Goal: Task Accomplishment & Management: Complete application form

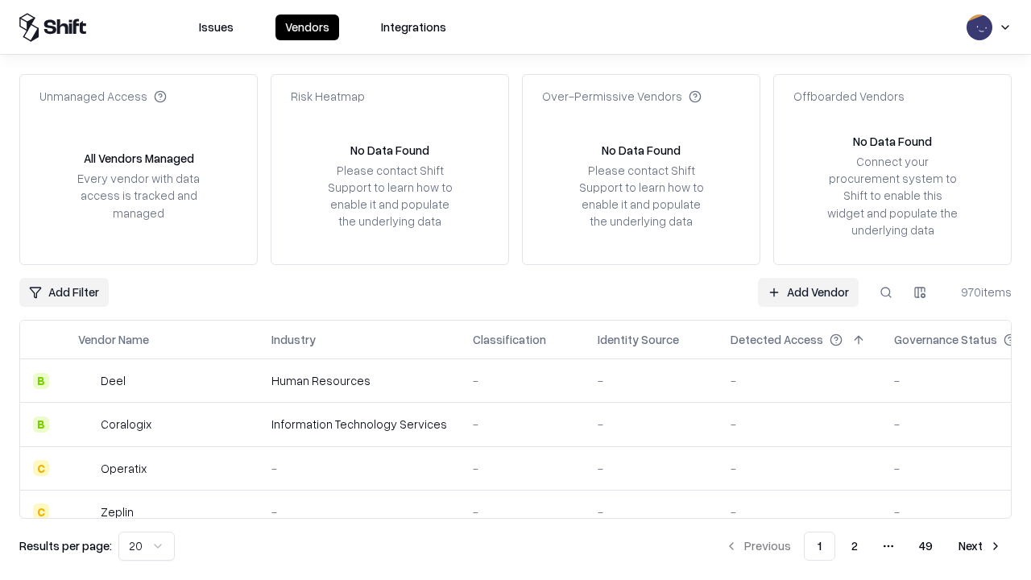
click at [808, 292] on link "Add Vendor" at bounding box center [808, 292] width 101 height 29
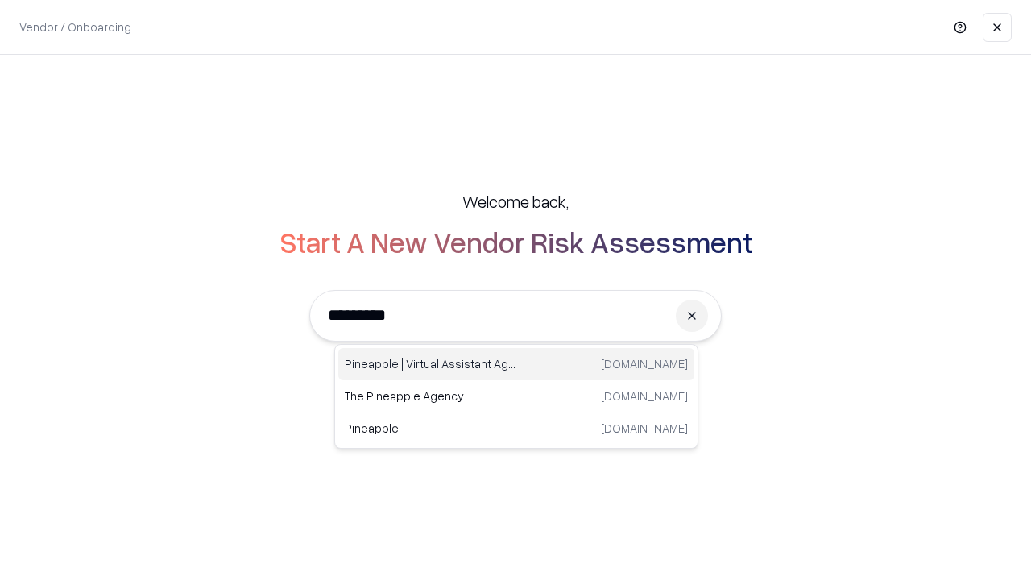
click at [516, 364] on div "Pineapple | Virtual Assistant Agency [DOMAIN_NAME]" at bounding box center [516, 364] width 356 height 32
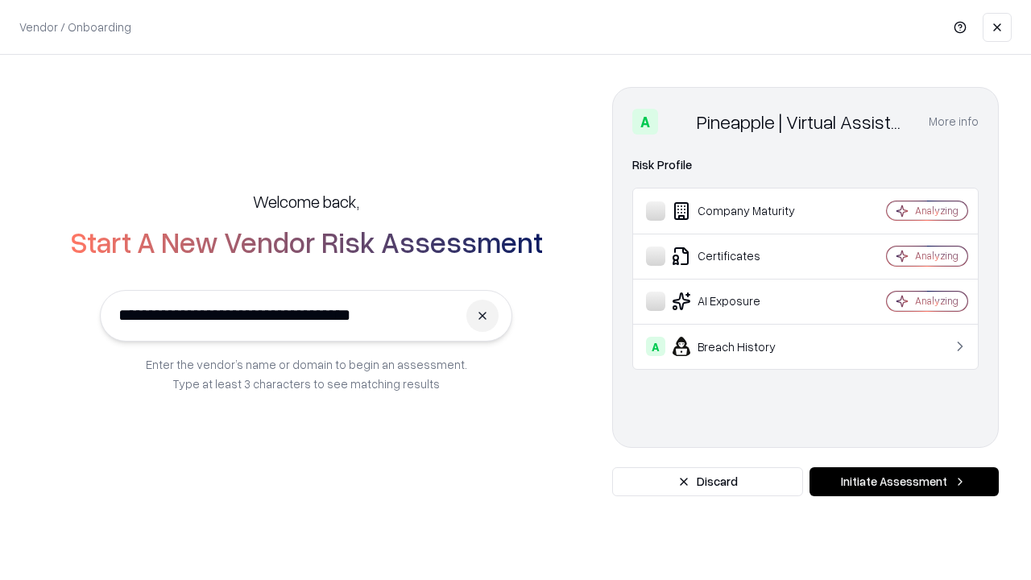
type input "**********"
click at [904, 482] on button "Initiate Assessment" at bounding box center [904, 481] width 189 height 29
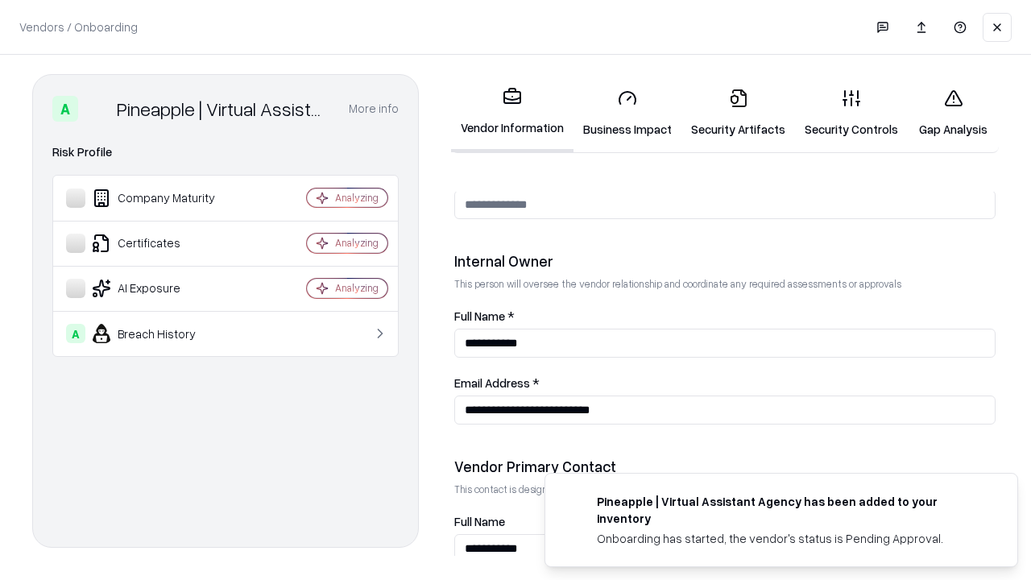
scroll to position [835, 0]
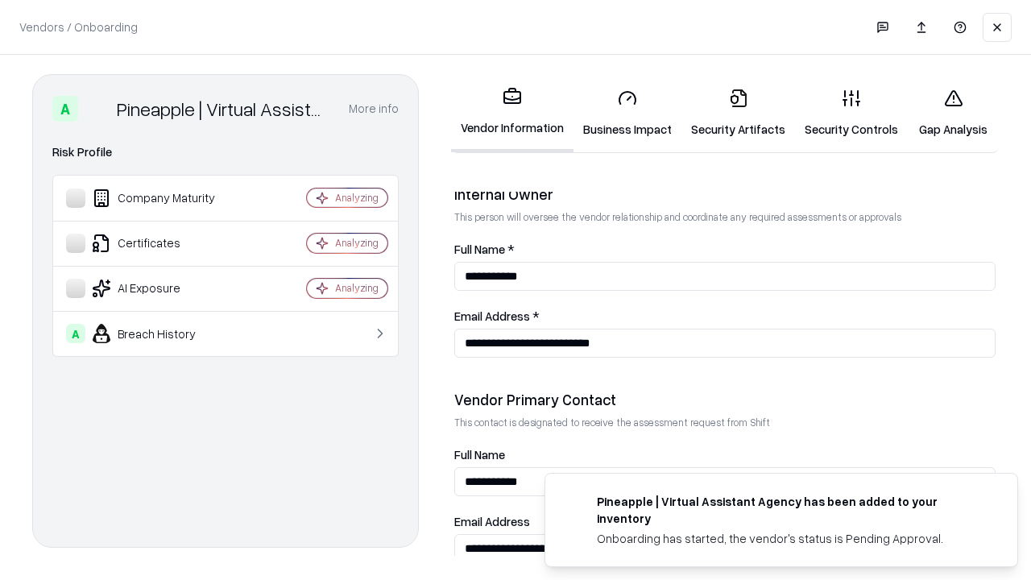
click at [628, 113] on link "Business Impact" at bounding box center [628, 113] width 108 height 75
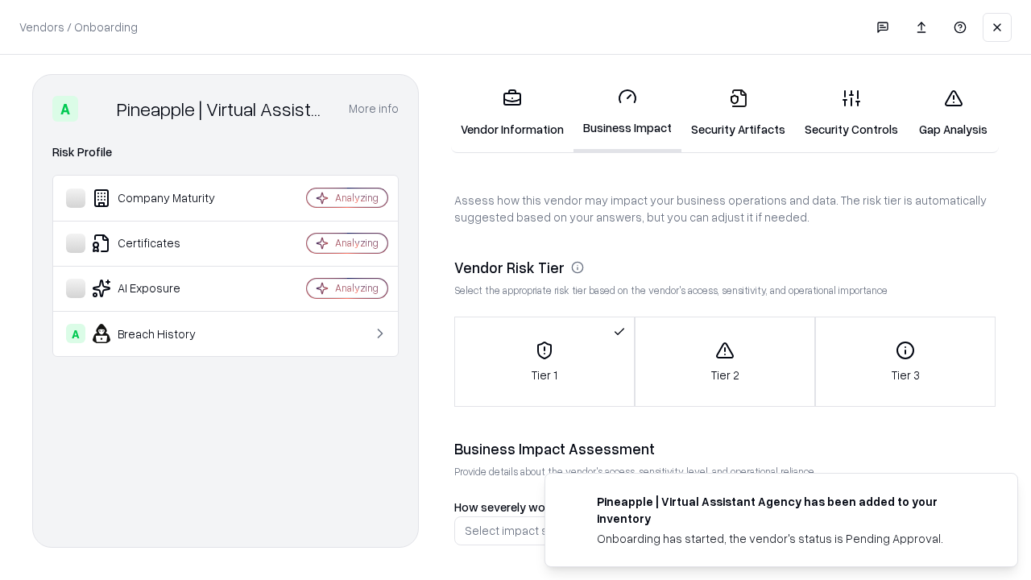
click at [738, 113] on link "Security Artifacts" at bounding box center [739, 113] width 114 height 75
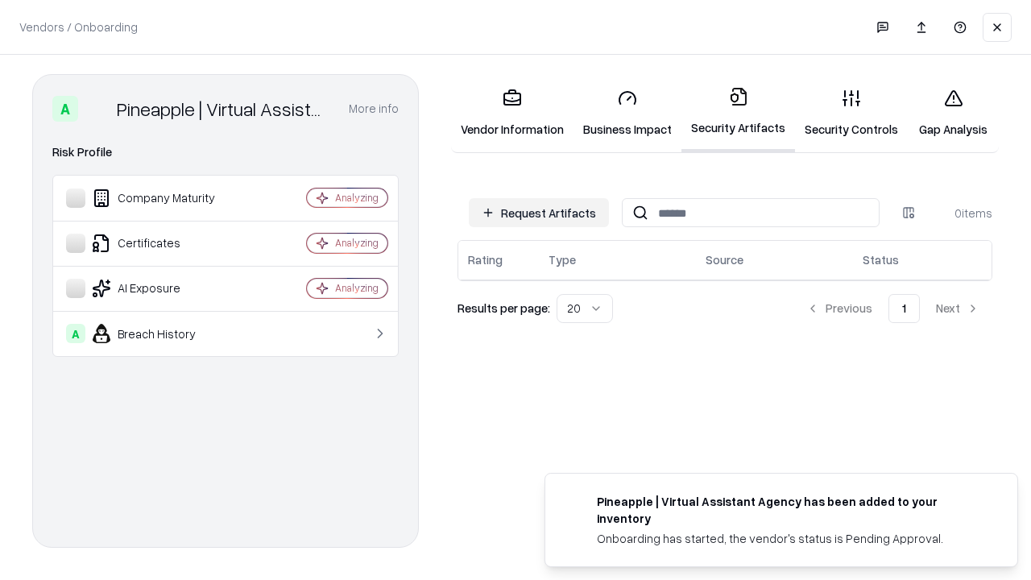
click at [539, 213] on button "Request Artifacts" at bounding box center [539, 212] width 140 height 29
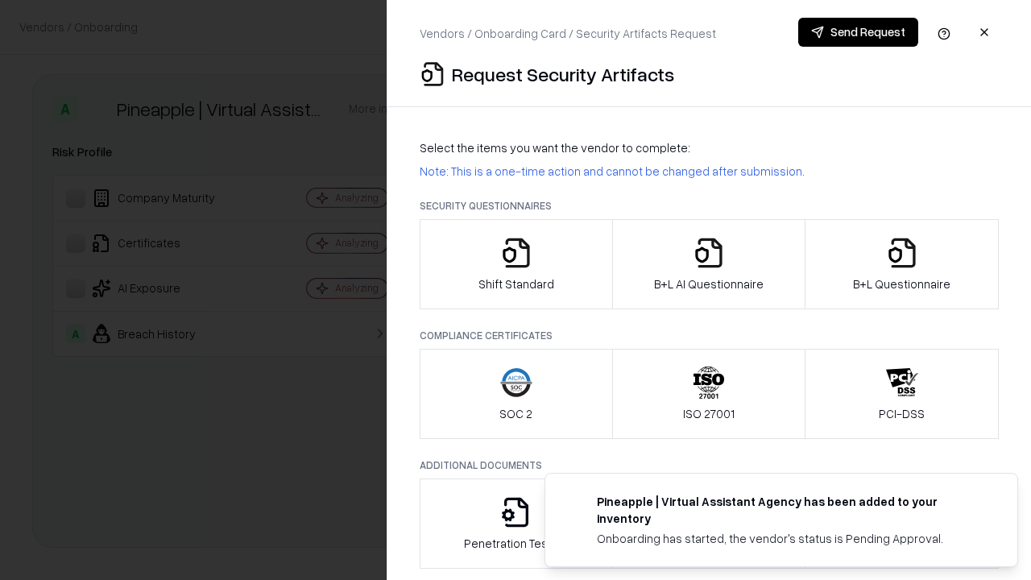
click at [516, 264] on icon "button" at bounding box center [516, 253] width 32 height 32
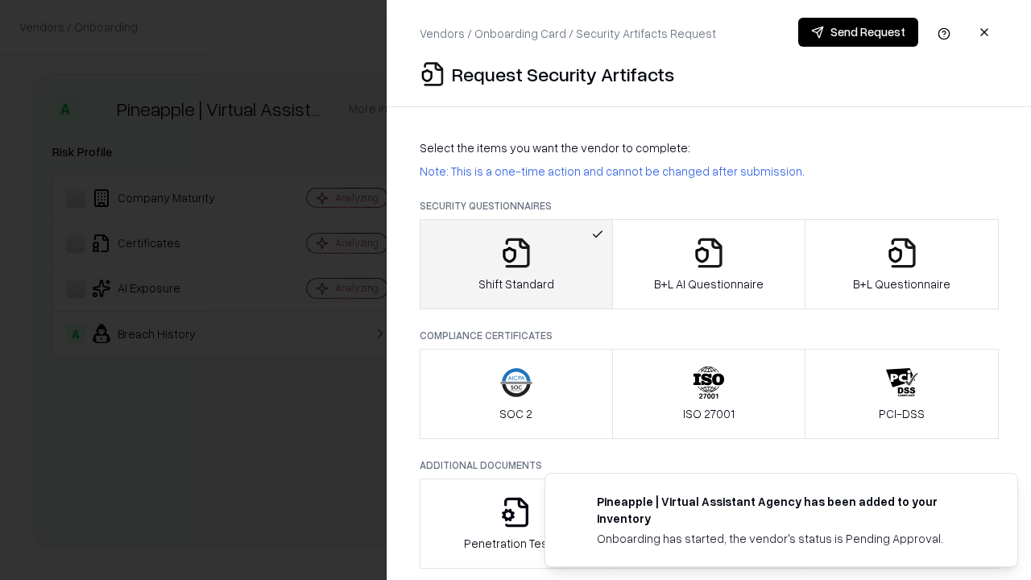
click at [858, 32] on button "Send Request" at bounding box center [858, 32] width 120 height 29
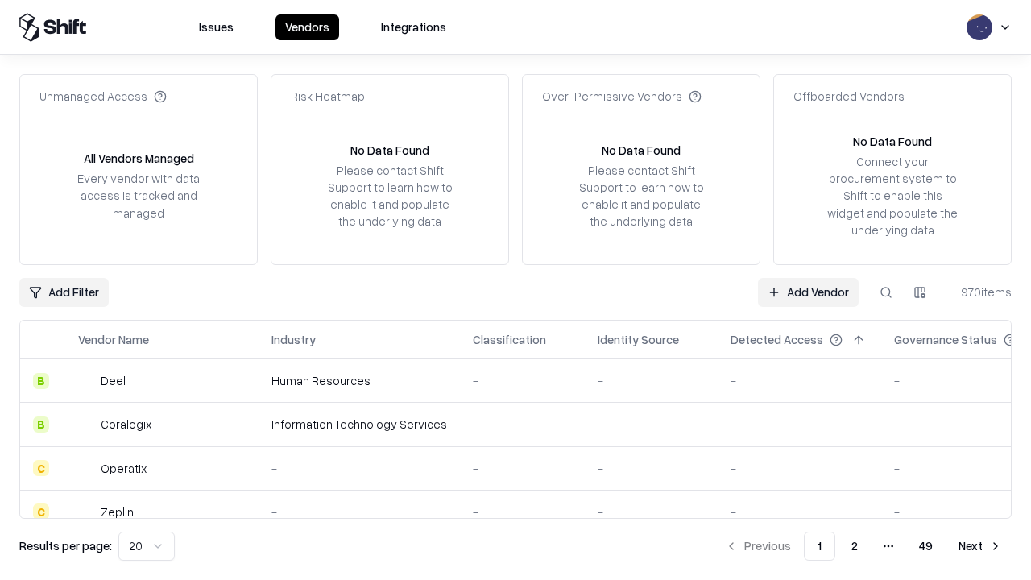
click at [886, 292] on button at bounding box center [886, 292] width 29 height 29
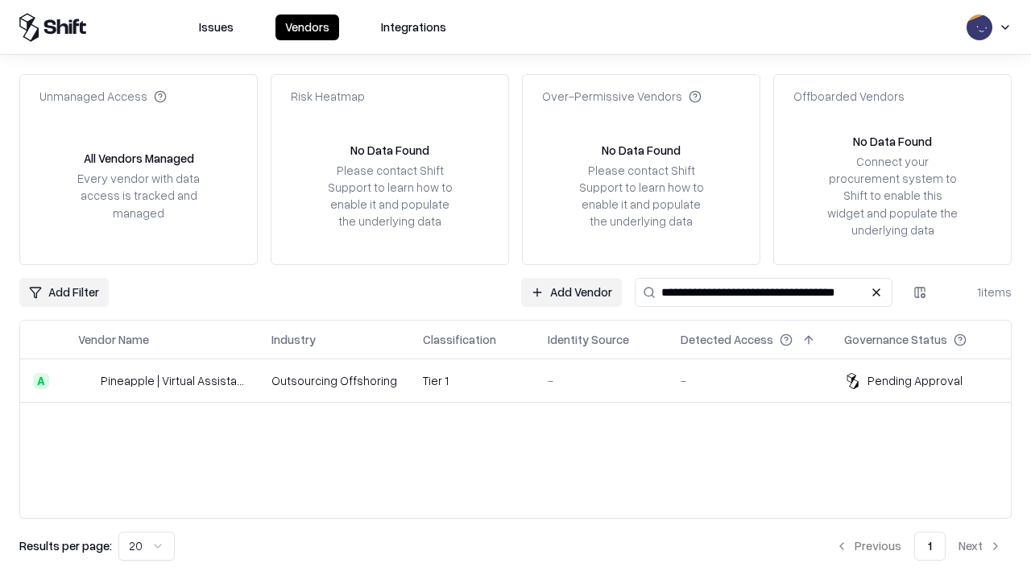
type input "**********"
click at [525, 380] on td "Tier 1" at bounding box center [472, 381] width 125 height 44
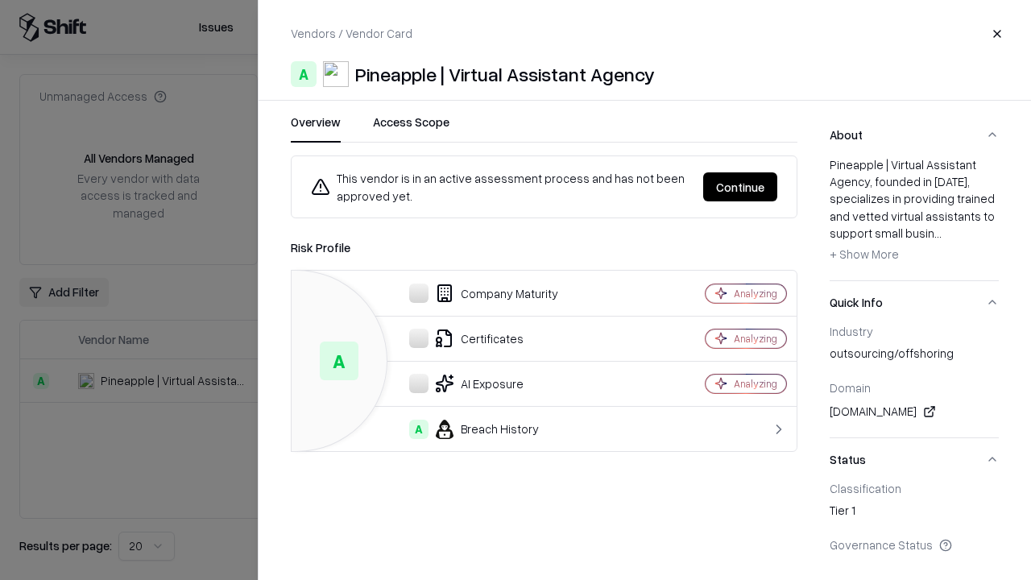
click at [740, 187] on button "Continue" at bounding box center [740, 186] width 74 height 29
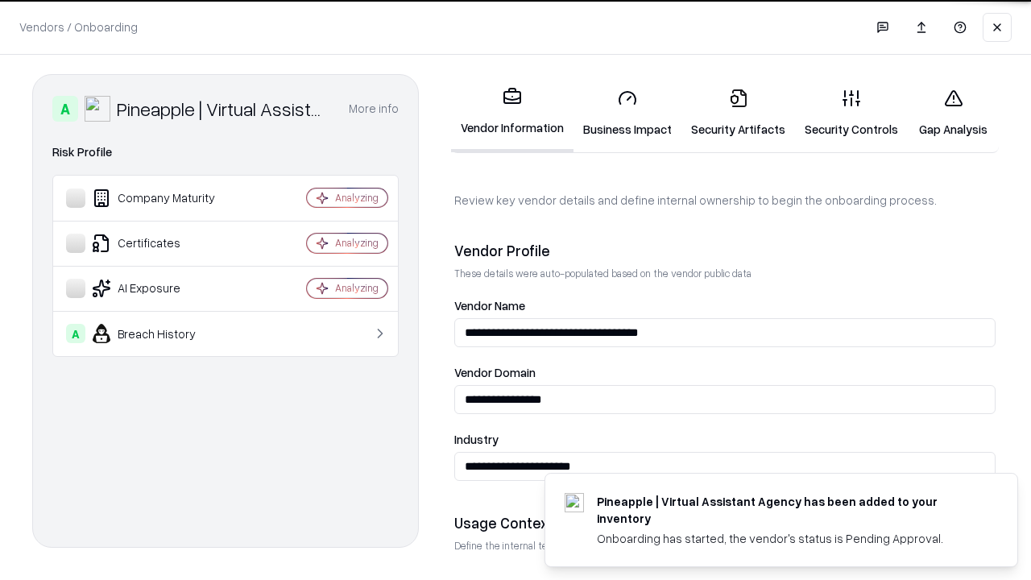
click at [738, 113] on link "Security Artifacts" at bounding box center [739, 113] width 114 height 75
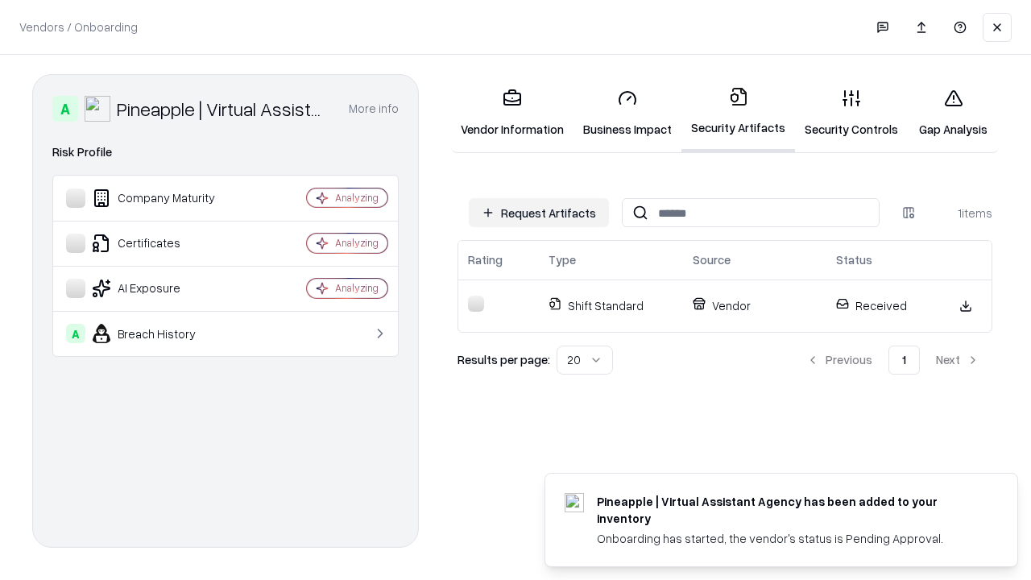
click at [852, 113] on link "Security Controls" at bounding box center [851, 113] width 113 height 75
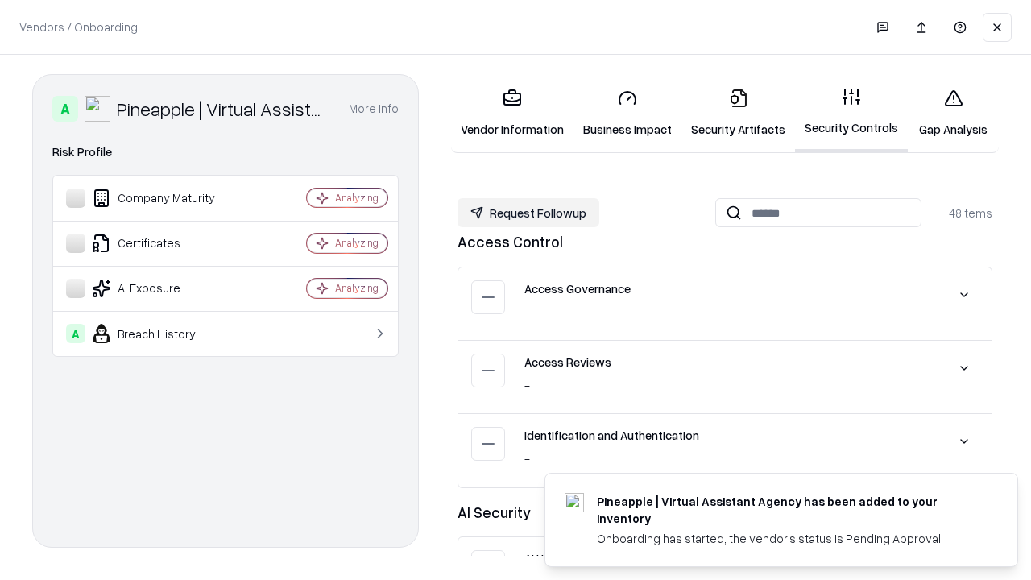
click at [529, 213] on button "Request Followup" at bounding box center [529, 212] width 142 height 29
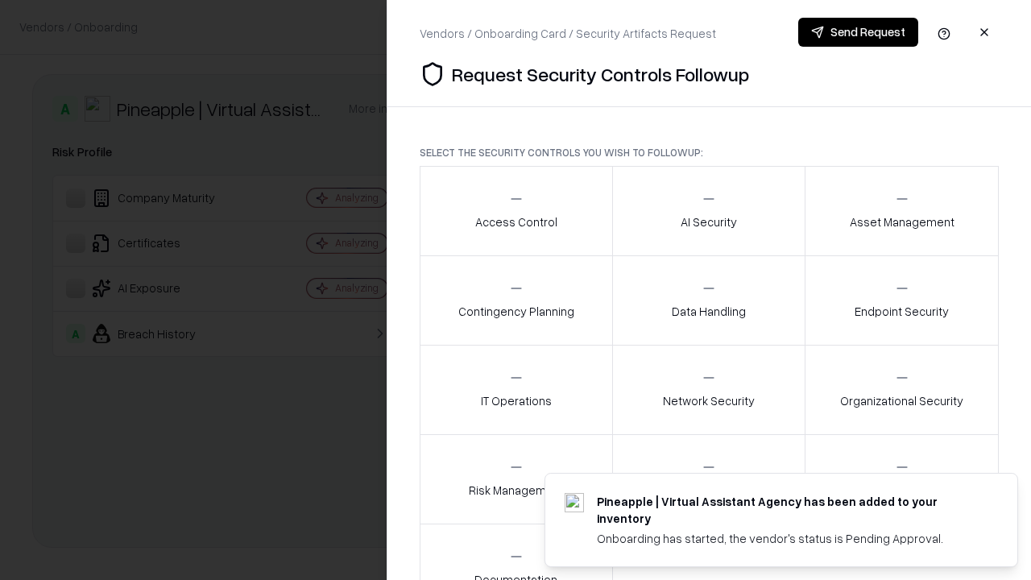
click at [516, 211] on div "Access Control" at bounding box center [516, 210] width 82 height 39
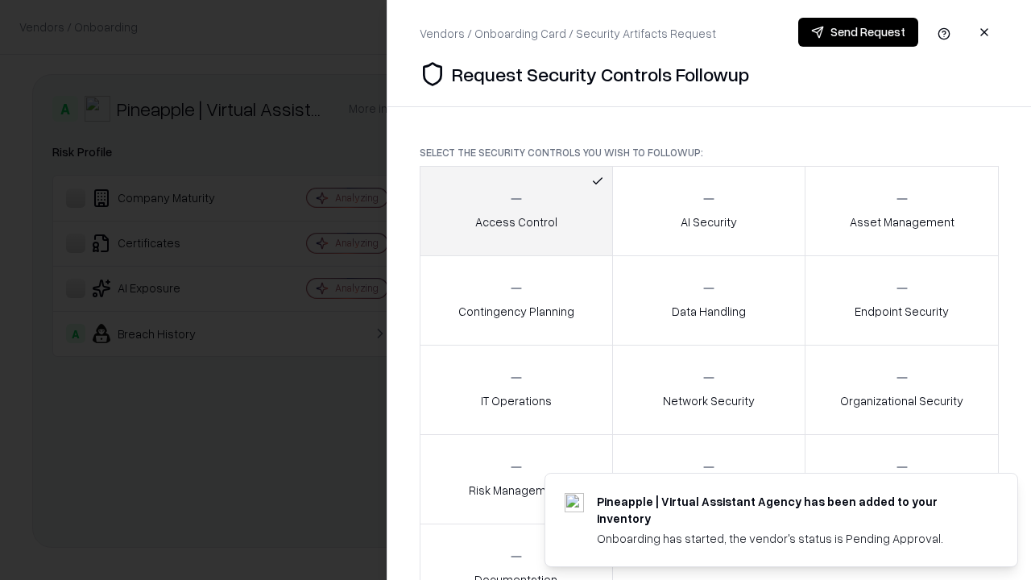
click at [858, 32] on button "Send Request" at bounding box center [858, 32] width 120 height 29
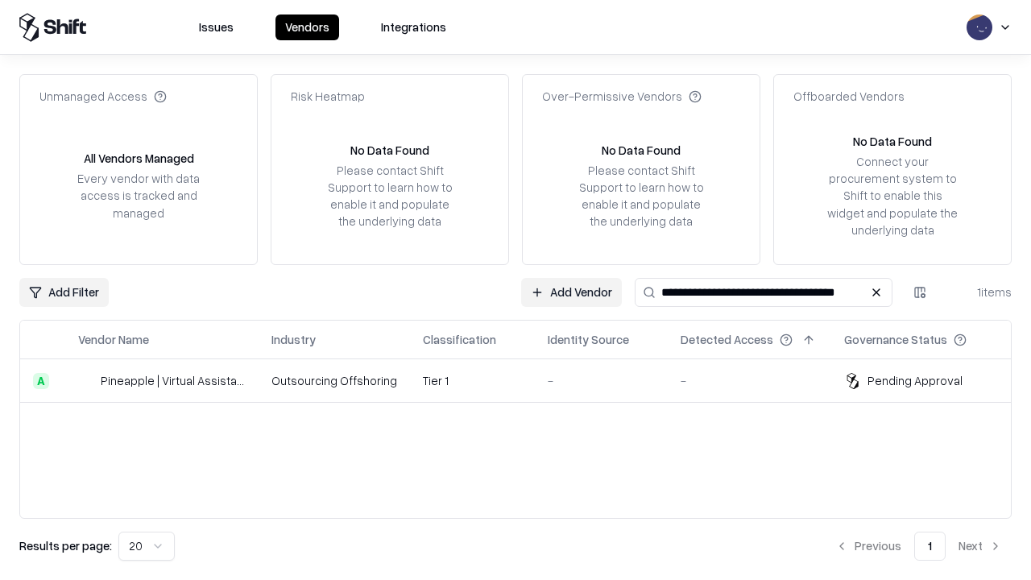
type input "**********"
click at [525, 380] on td "Tier 1" at bounding box center [472, 381] width 125 height 44
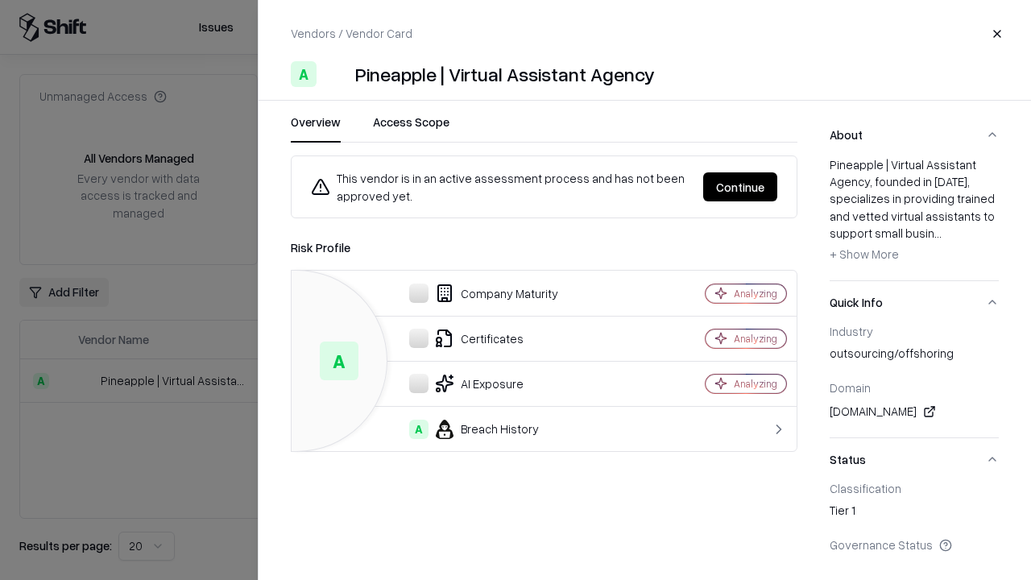
click at [740, 187] on button "Continue" at bounding box center [740, 186] width 74 height 29
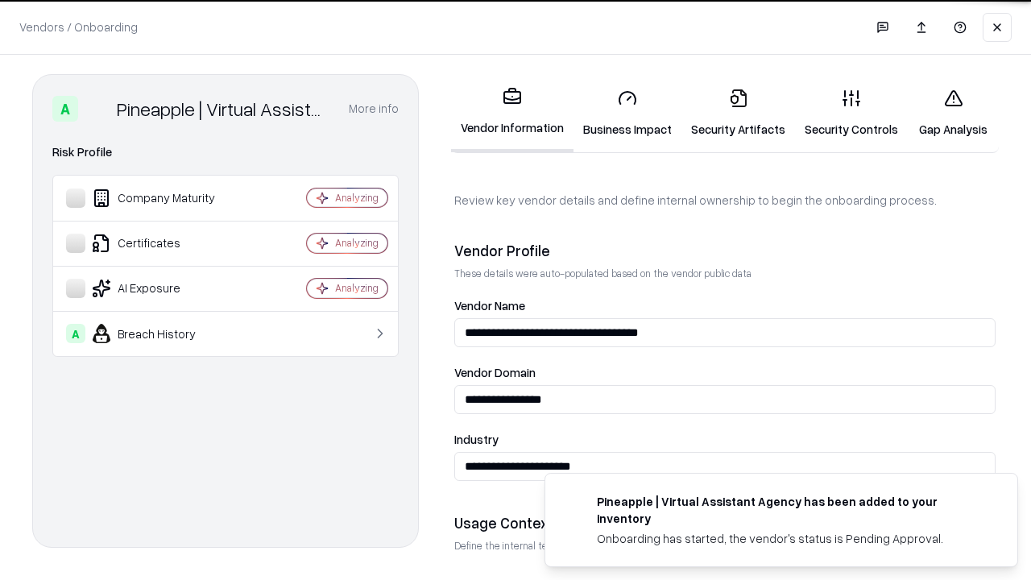
click at [953, 113] on link "Gap Analysis" at bounding box center [953, 113] width 91 height 75
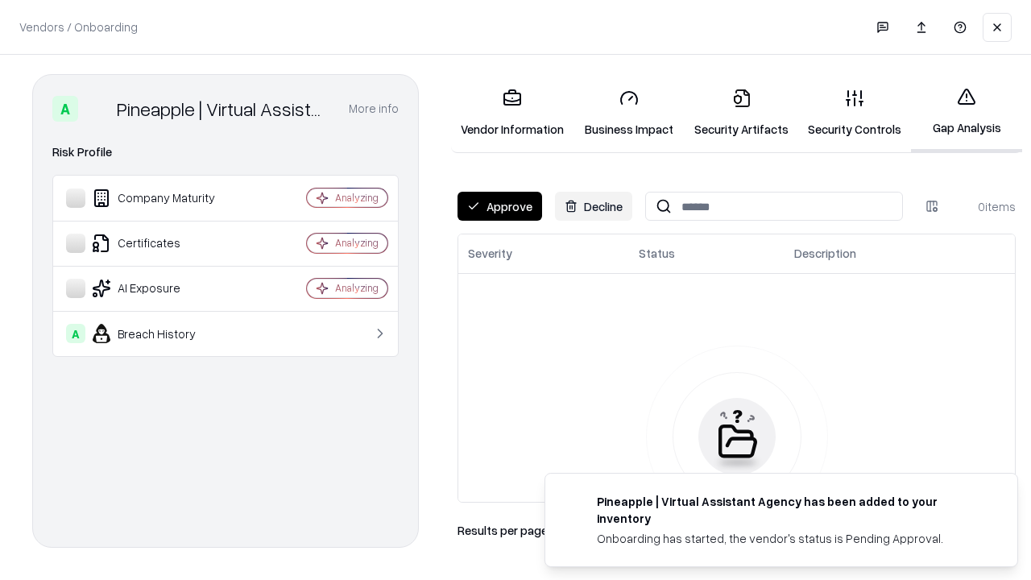
click at [500, 206] on button "Approve" at bounding box center [500, 206] width 85 height 29
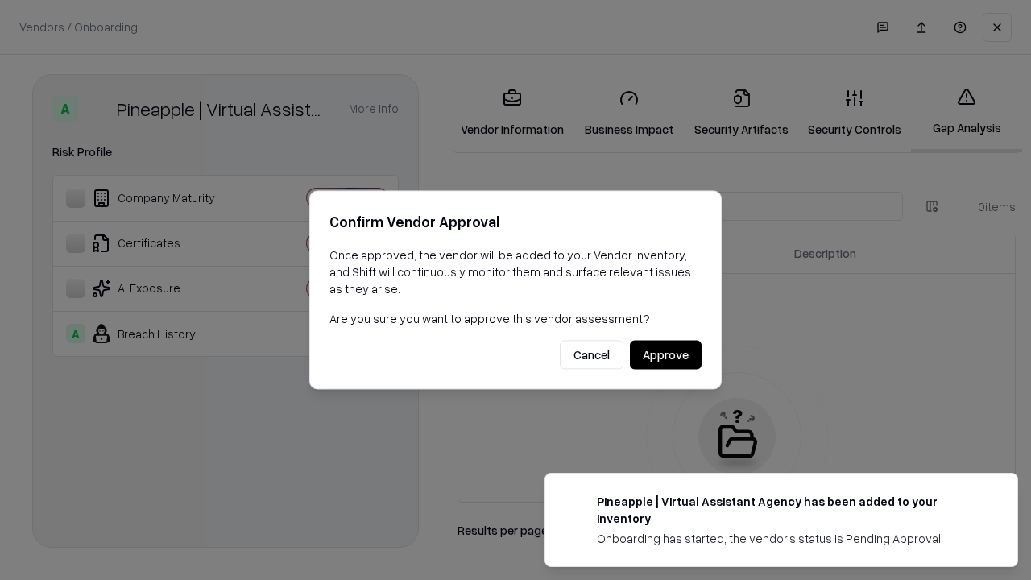
click at [665, 354] on button "Approve" at bounding box center [666, 355] width 72 height 29
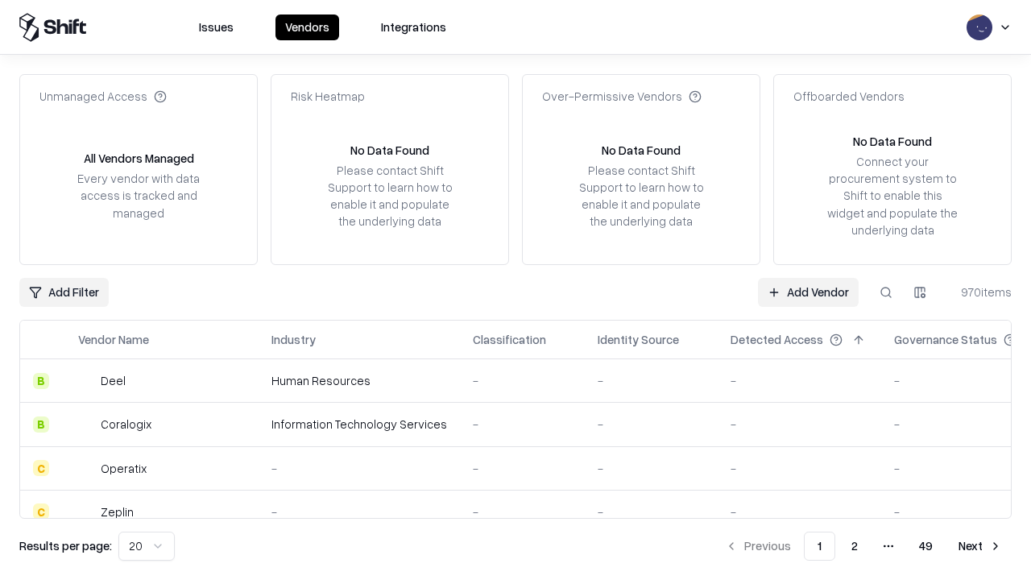
type input "**********"
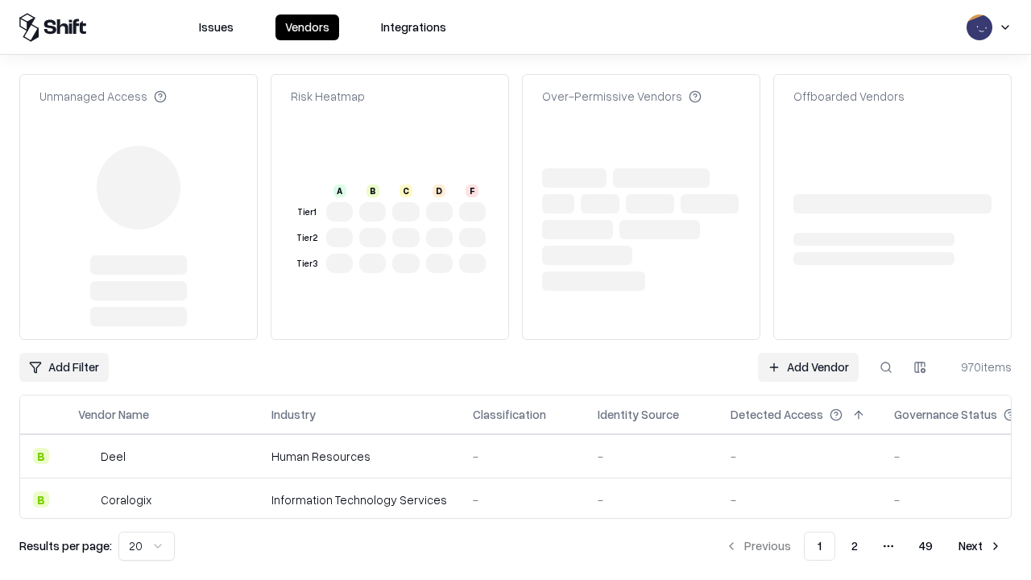
click at [808, 353] on link "Add Vendor" at bounding box center [808, 367] width 101 height 29
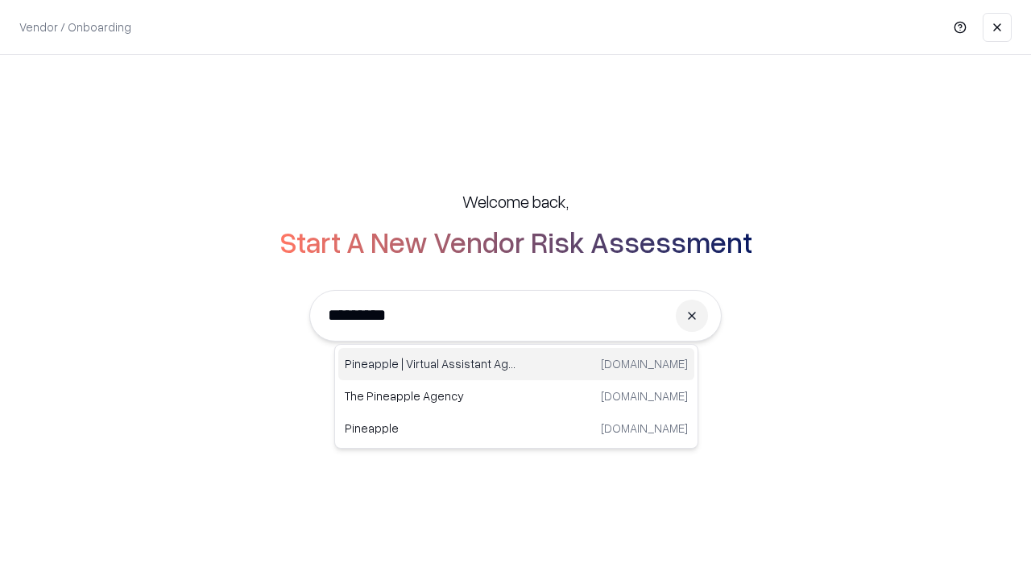
click at [516, 364] on div "Pineapple | Virtual Assistant Agency trypineapple.com" at bounding box center [516, 364] width 356 height 32
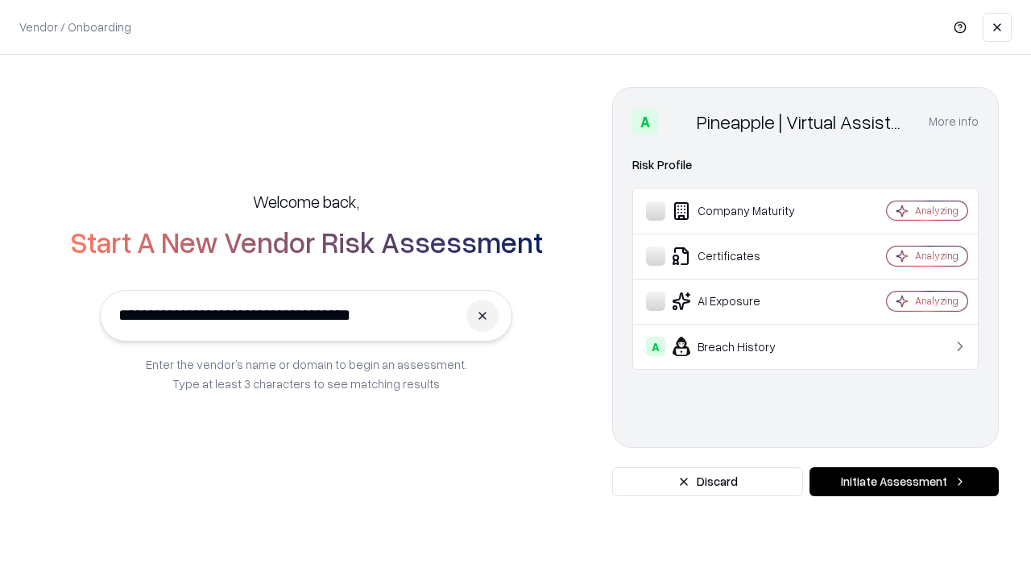
type input "**********"
click at [904, 482] on button "Initiate Assessment" at bounding box center [904, 481] width 189 height 29
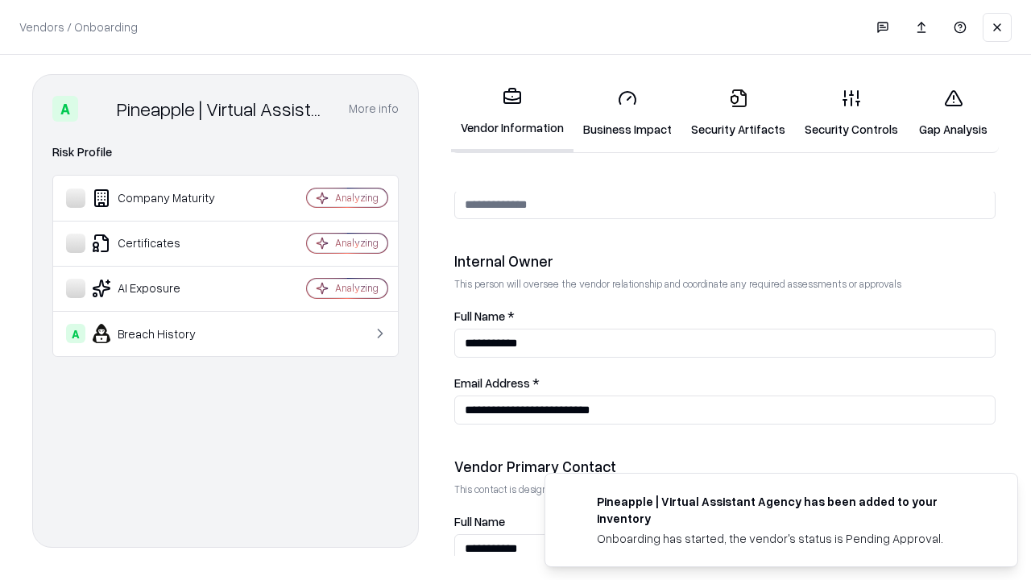
scroll to position [835, 0]
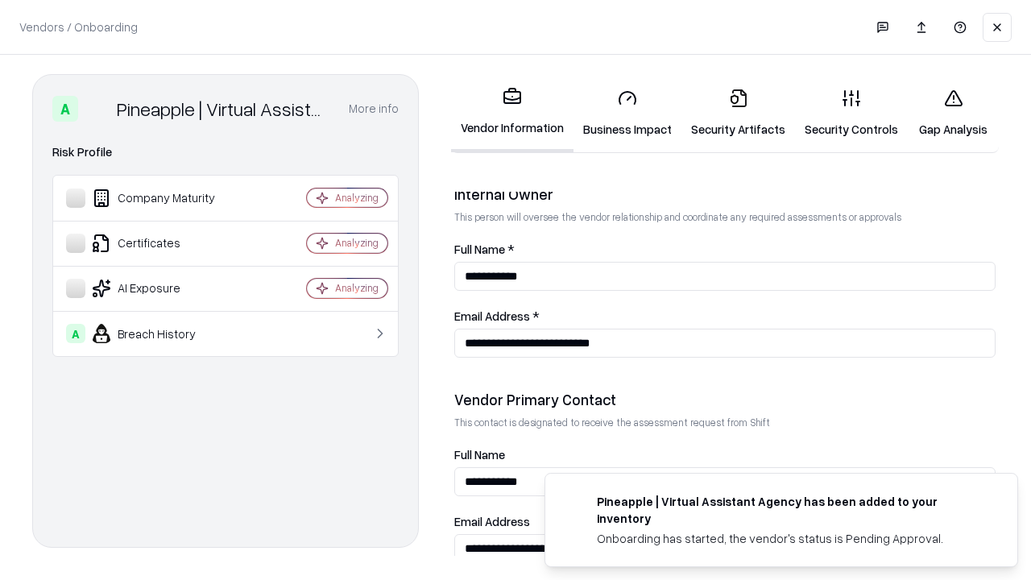
click at [953, 113] on link "Gap Analysis" at bounding box center [953, 113] width 91 height 75
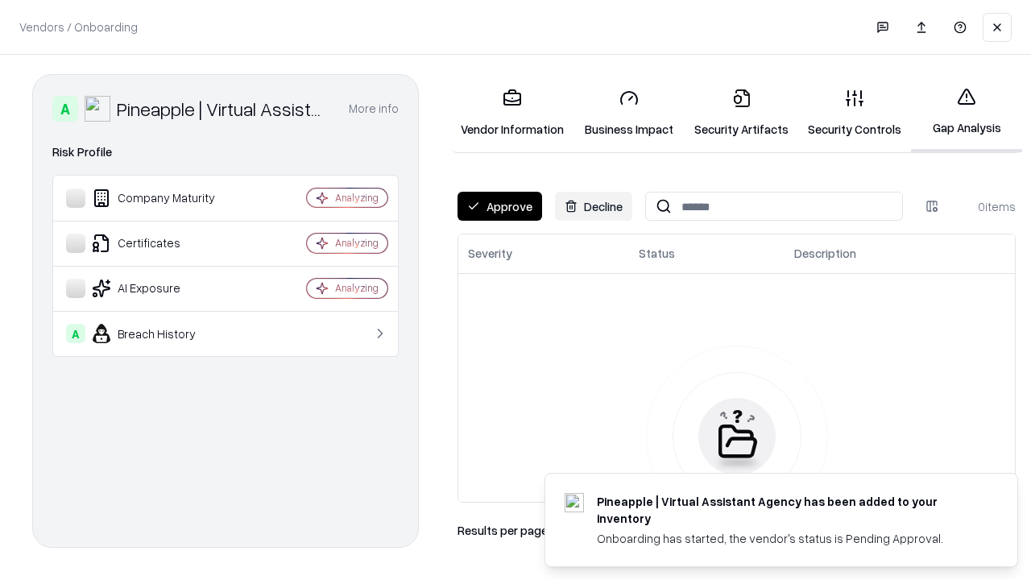
click at [500, 206] on button "Approve" at bounding box center [500, 206] width 85 height 29
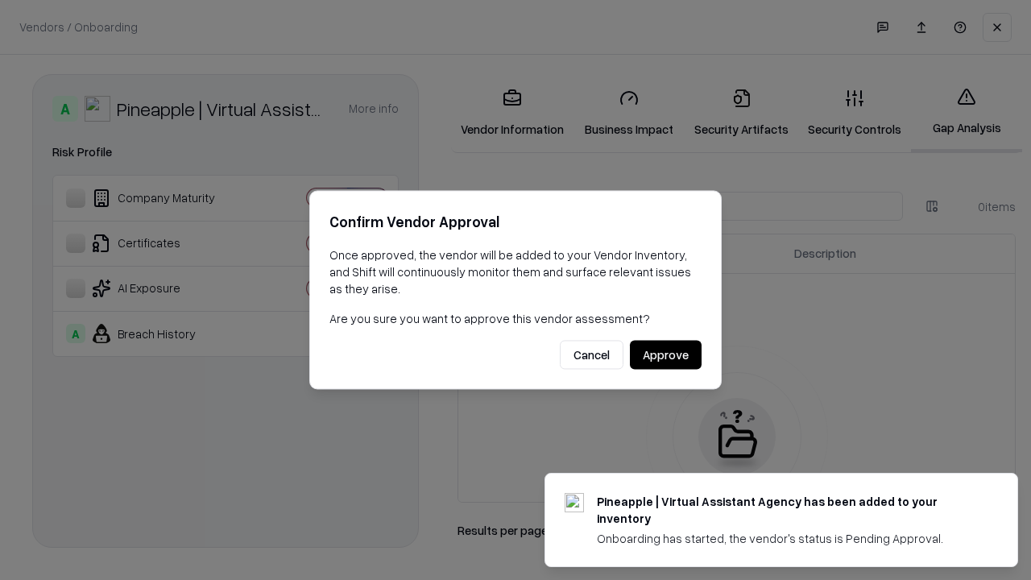
click at [665, 354] on button "Approve" at bounding box center [666, 355] width 72 height 29
